Goal: Find specific page/section: Find specific page/section

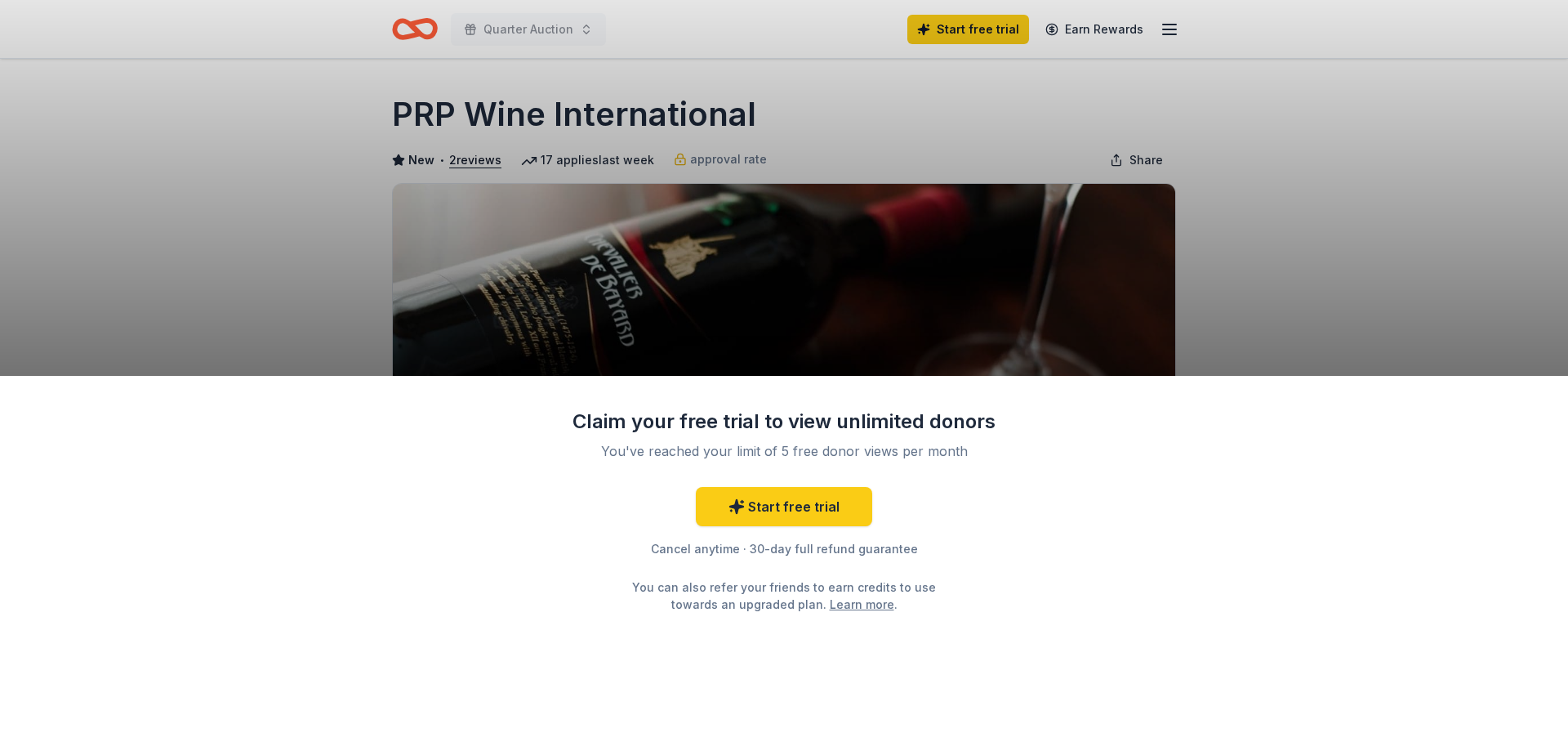
click at [881, 285] on div "Claim your free trial to view unlimited donors You've reached your limit of 5 f…" at bounding box center [784, 376] width 1568 height 751
click at [640, 438] on div "Claim your free trial to view unlimited donors You've reached your limit of 5 f…" at bounding box center [784, 511] width 425 height 204
click at [863, 305] on div "Claim your free trial to view unlimited donors You've reached your limit of 5 f…" at bounding box center [784, 376] width 1568 height 751
click at [1171, 28] on div "Claim your free trial to view unlimited donors You've reached your limit of 5 f…" at bounding box center [784, 376] width 1568 height 751
drag, startPoint x: 1163, startPoint y: 23, endPoint x: 1125, endPoint y: 32, distance: 39.1
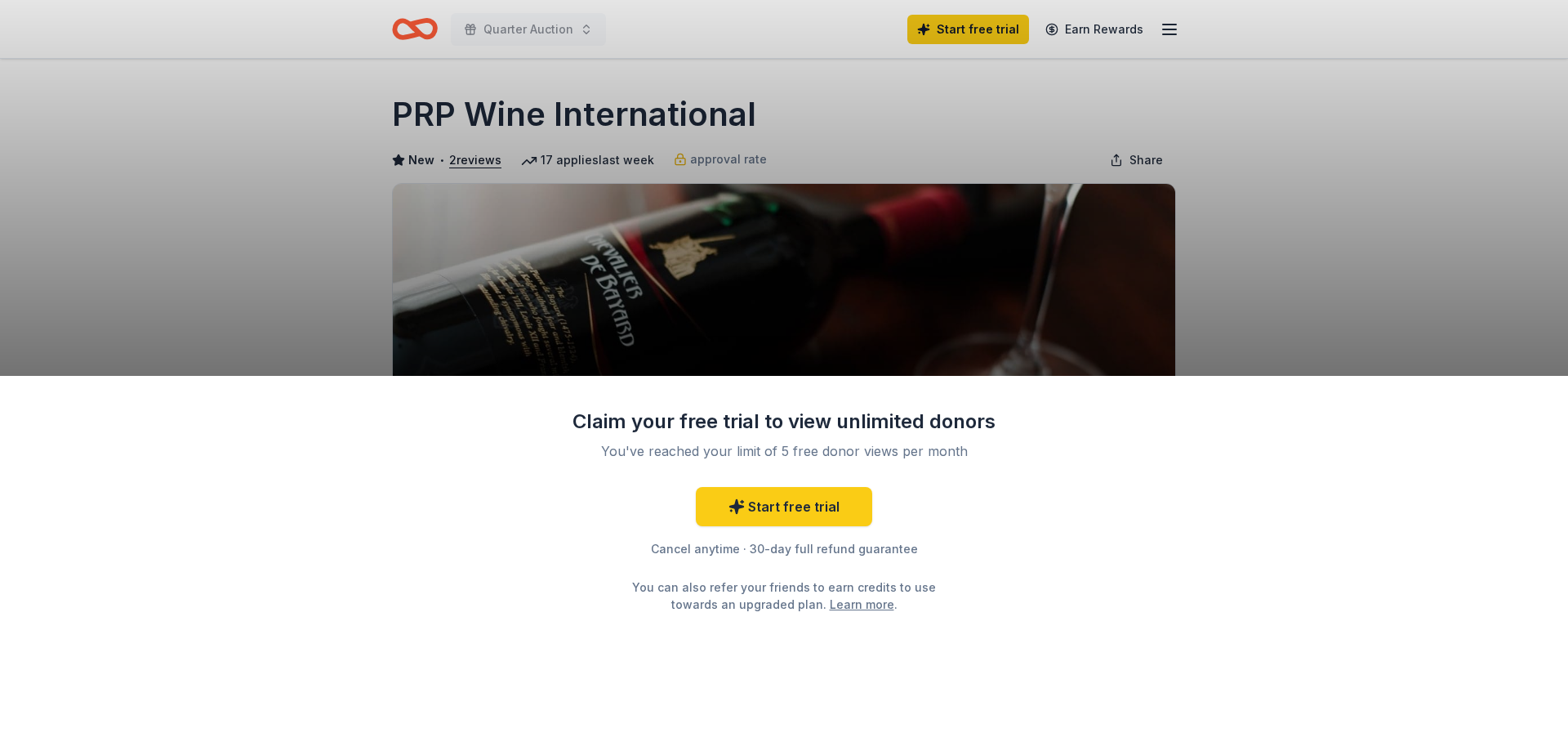
click at [1162, 25] on div "Claim your free trial to view unlimited donors You've reached your limit of 5 f…" at bounding box center [784, 376] width 1568 height 751
click at [553, 25] on div "Claim your free trial to view unlimited donors You've reached your limit of 5 f…" at bounding box center [784, 376] width 1568 height 751
click at [579, 27] on div "Claim your free trial to view unlimited donors You've reached your limit of 5 f…" at bounding box center [784, 376] width 1568 height 751
click at [417, 20] on div "Claim your free trial to view unlimited donors You've reached your limit of 5 f…" at bounding box center [784, 376] width 1568 height 751
